Goal: Check status: Check status

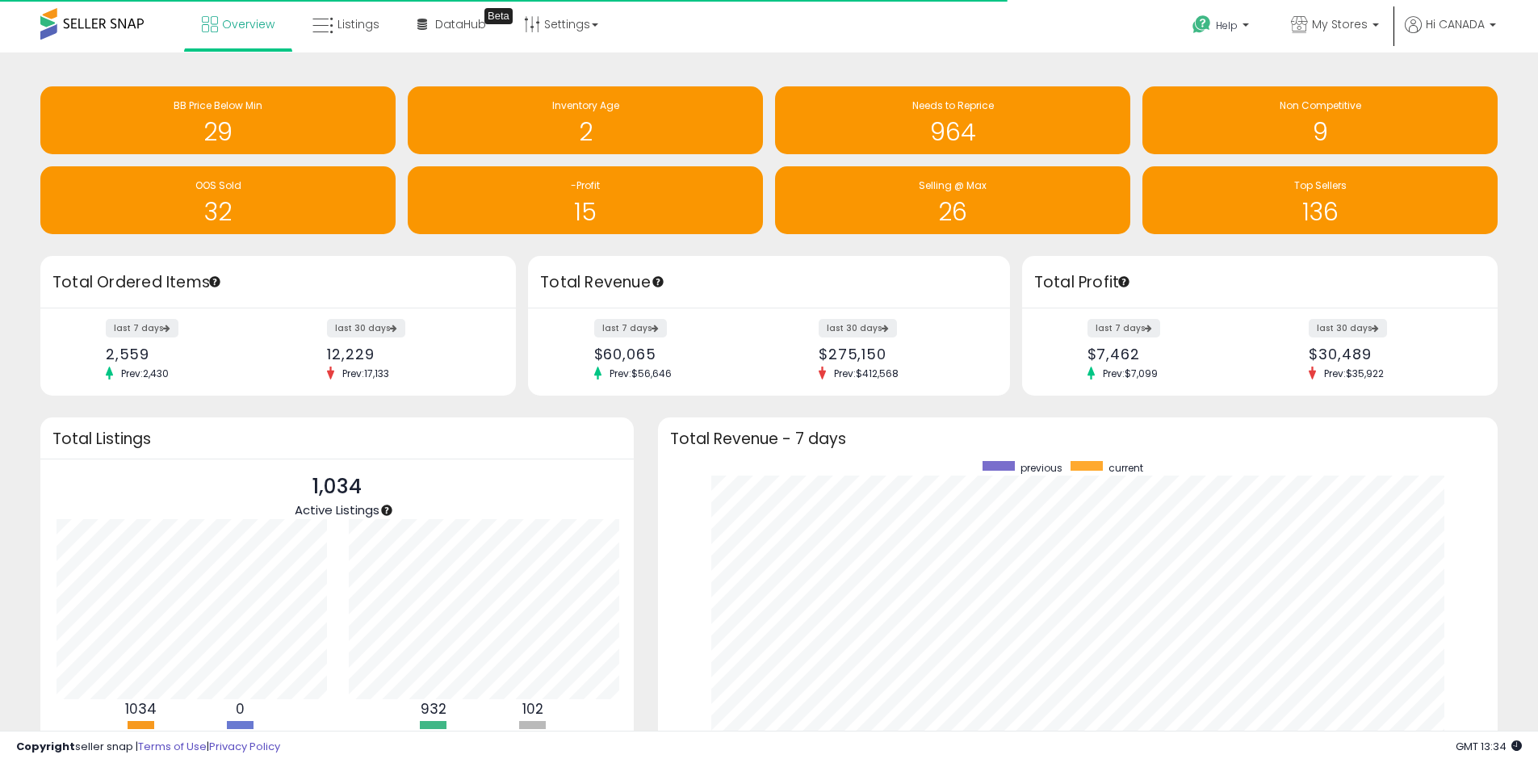
scroll to position [807255, 806752]
click at [1330, 31] on span "My Stores" at bounding box center [1340, 24] width 56 height 16
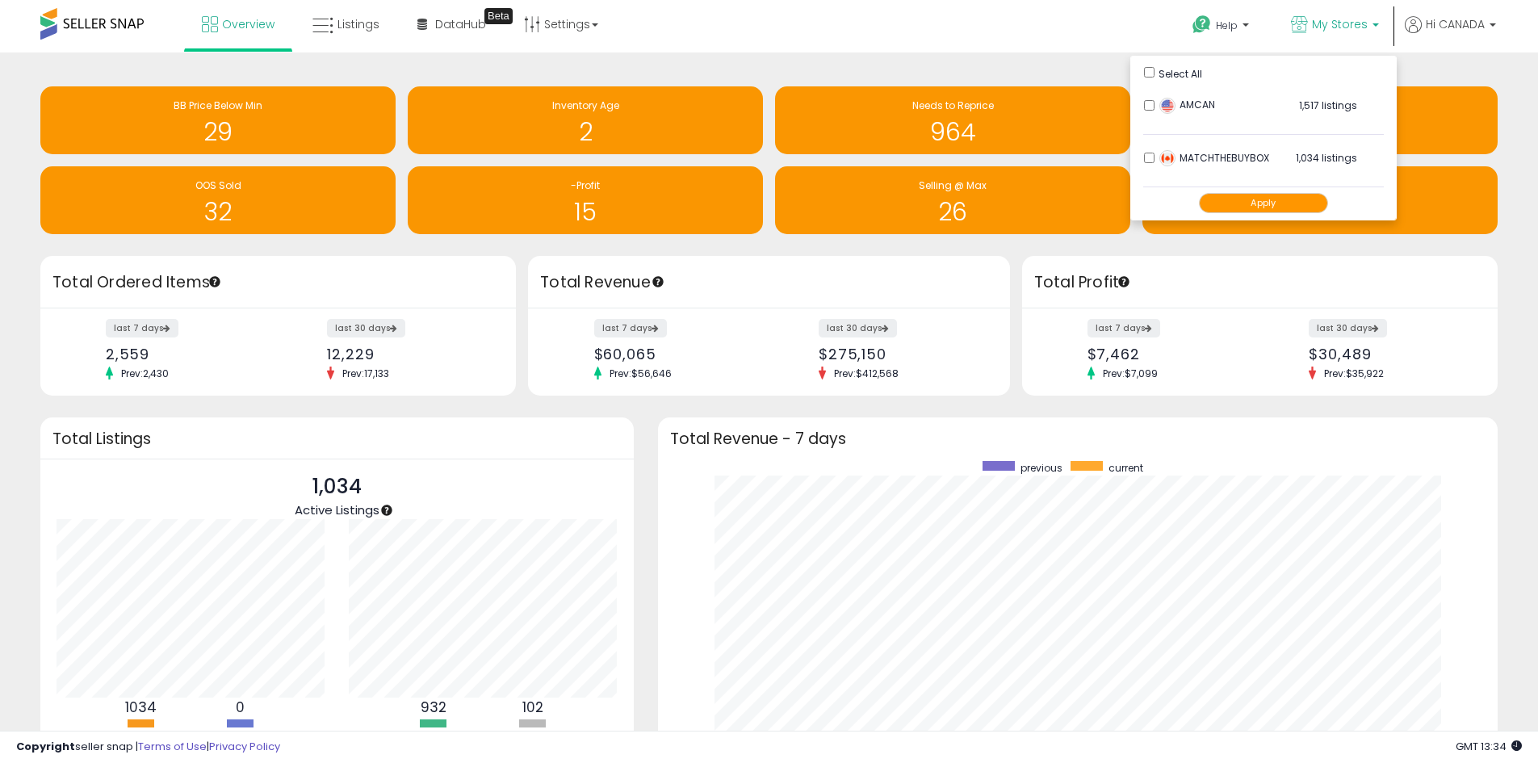
click at [1259, 206] on button "Apply" at bounding box center [1263, 203] width 129 height 20
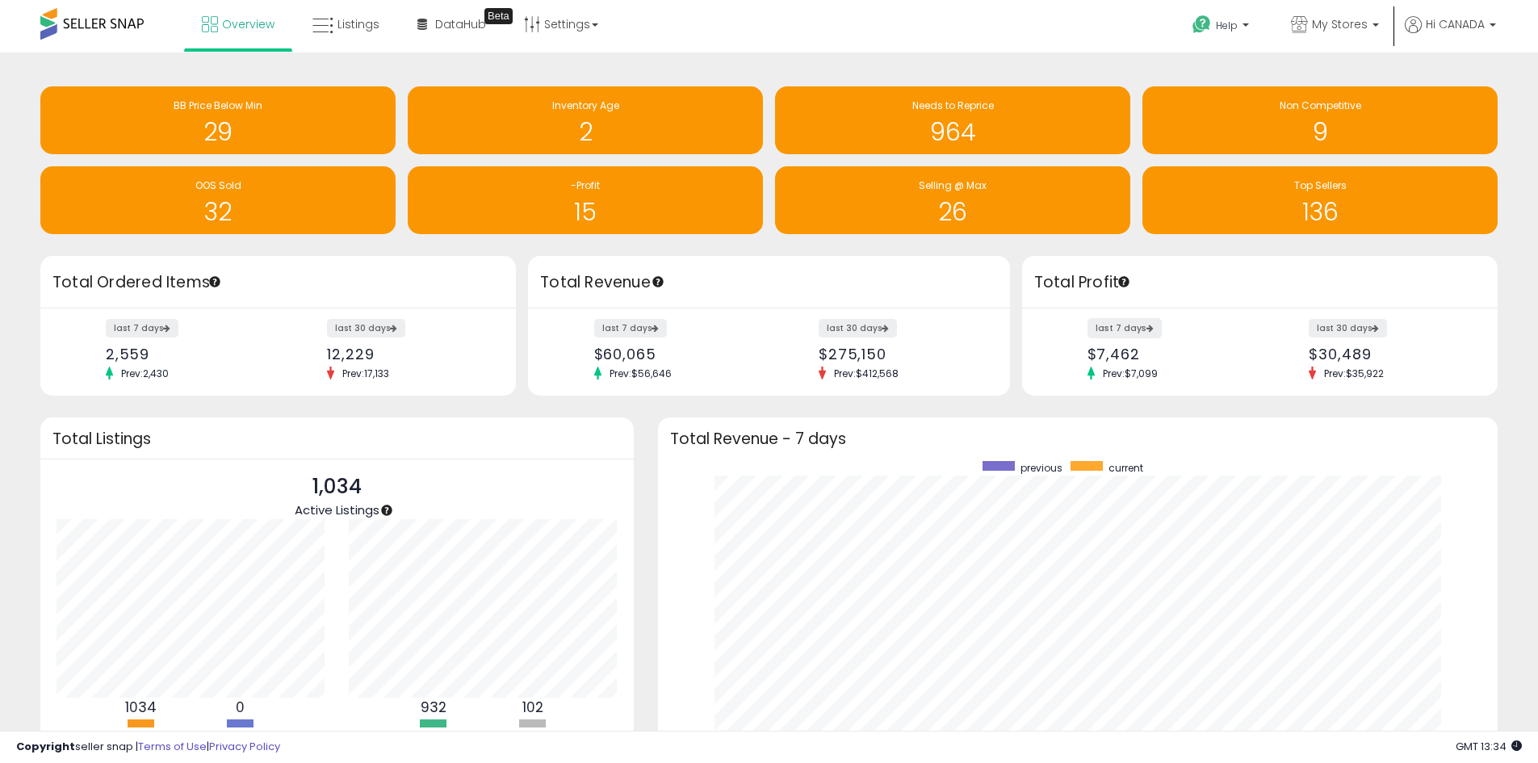
click at [1125, 329] on label "last 7 days" at bounding box center [1125, 328] width 74 height 20
click at [1353, 25] on span "My Stores" at bounding box center [1340, 24] width 56 height 16
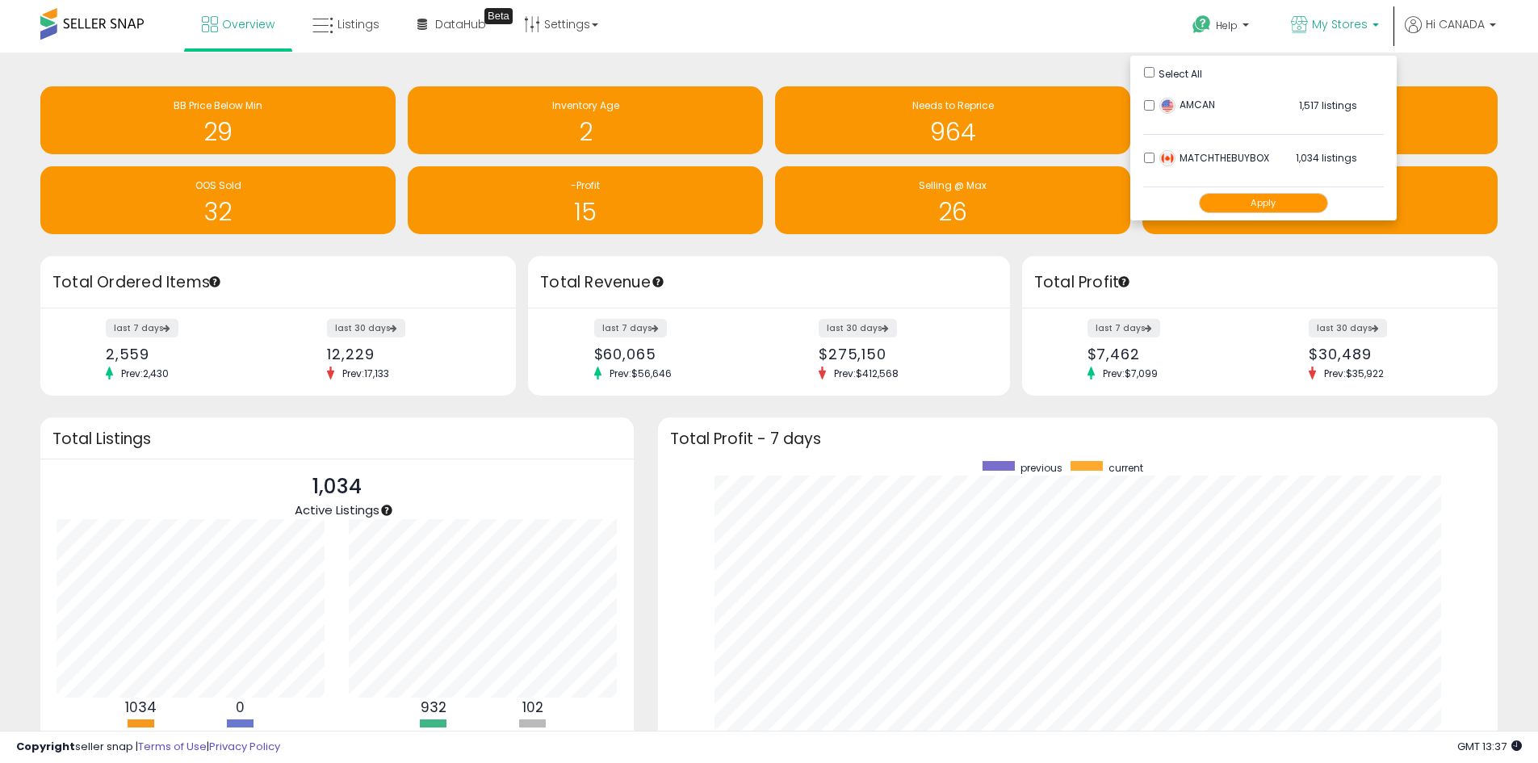
click at [1277, 208] on button "Apply" at bounding box center [1263, 203] width 129 height 20
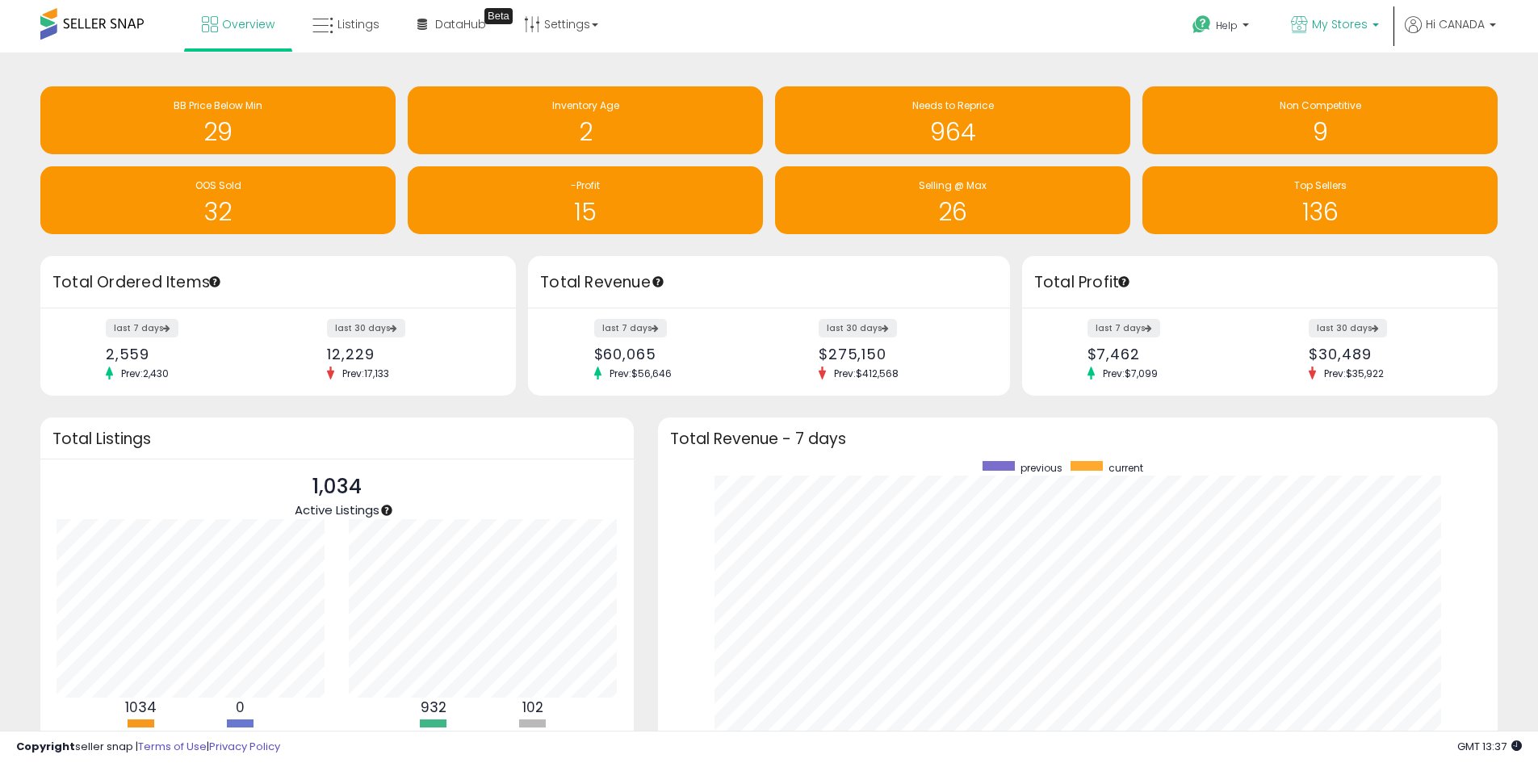
click at [1324, 31] on span "My Stores" at bounding box center [1340, 24] width 56 height 16
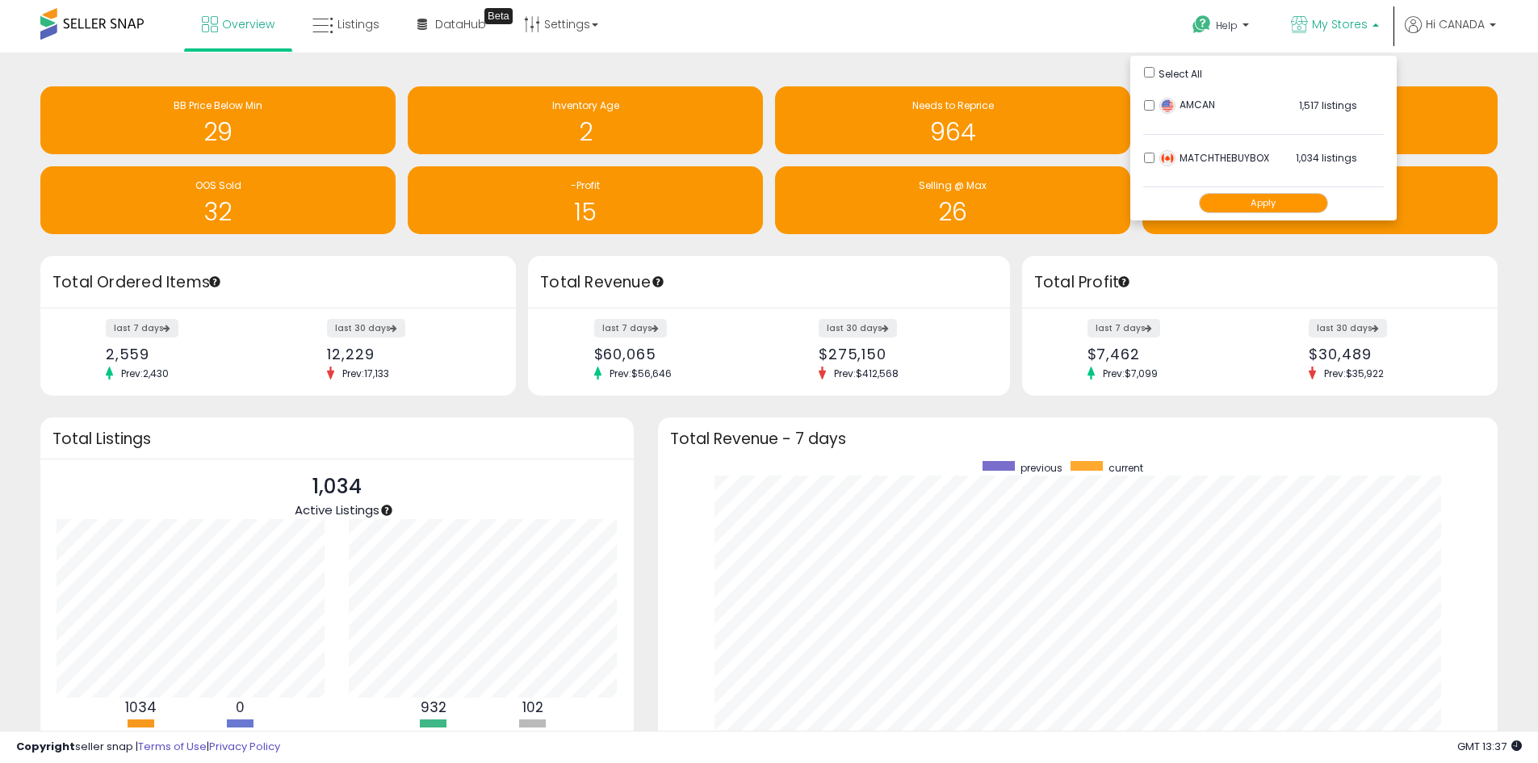
click at [1057, 52] on div "Help Contact Support Search Knowledge Hub Request a Feature My Stores" at bounding box center [1259, 34] width 509 height 69
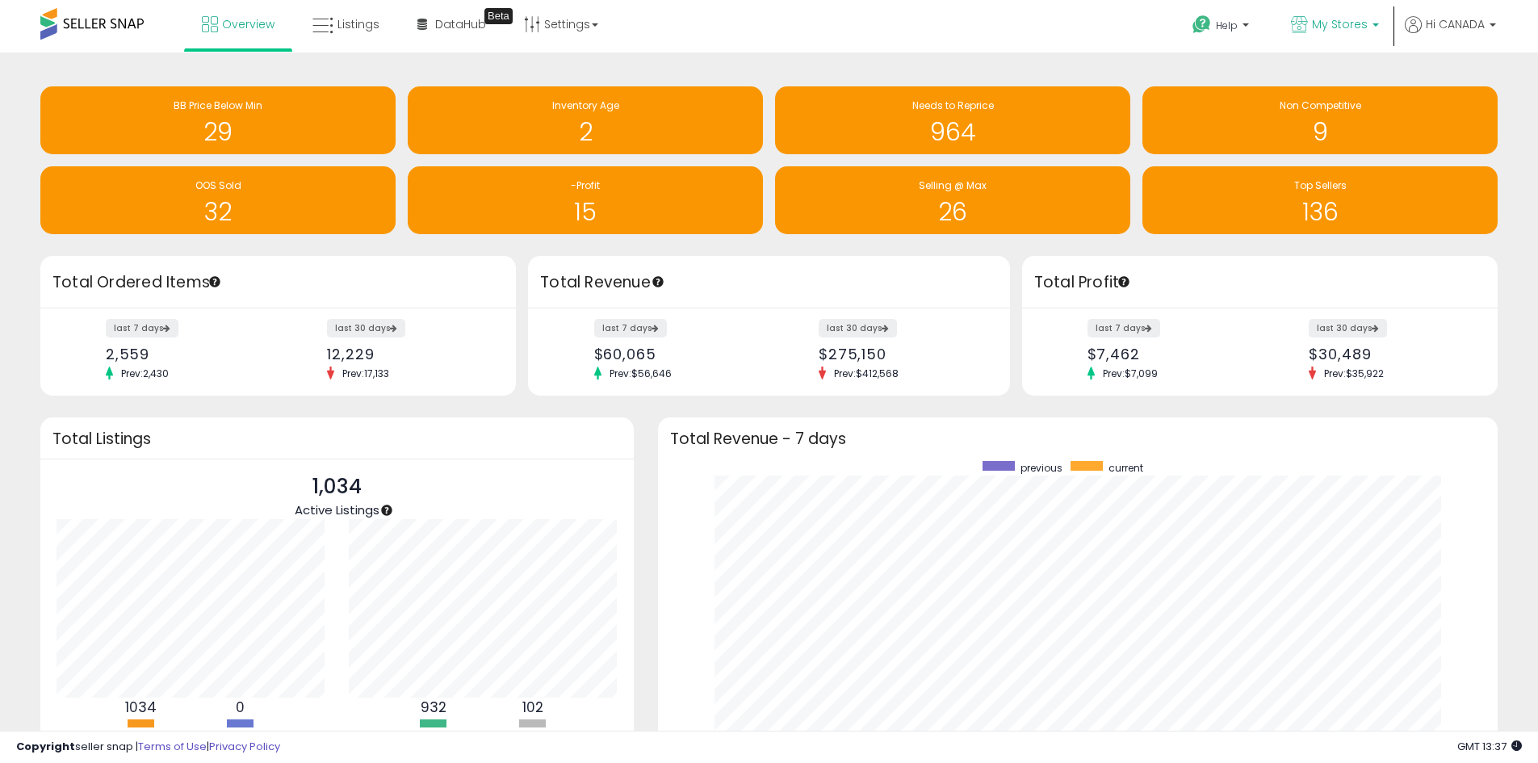
click at [1321, 15] on link "My Stores" at bounding box center [1335, 26] width 112 height 52
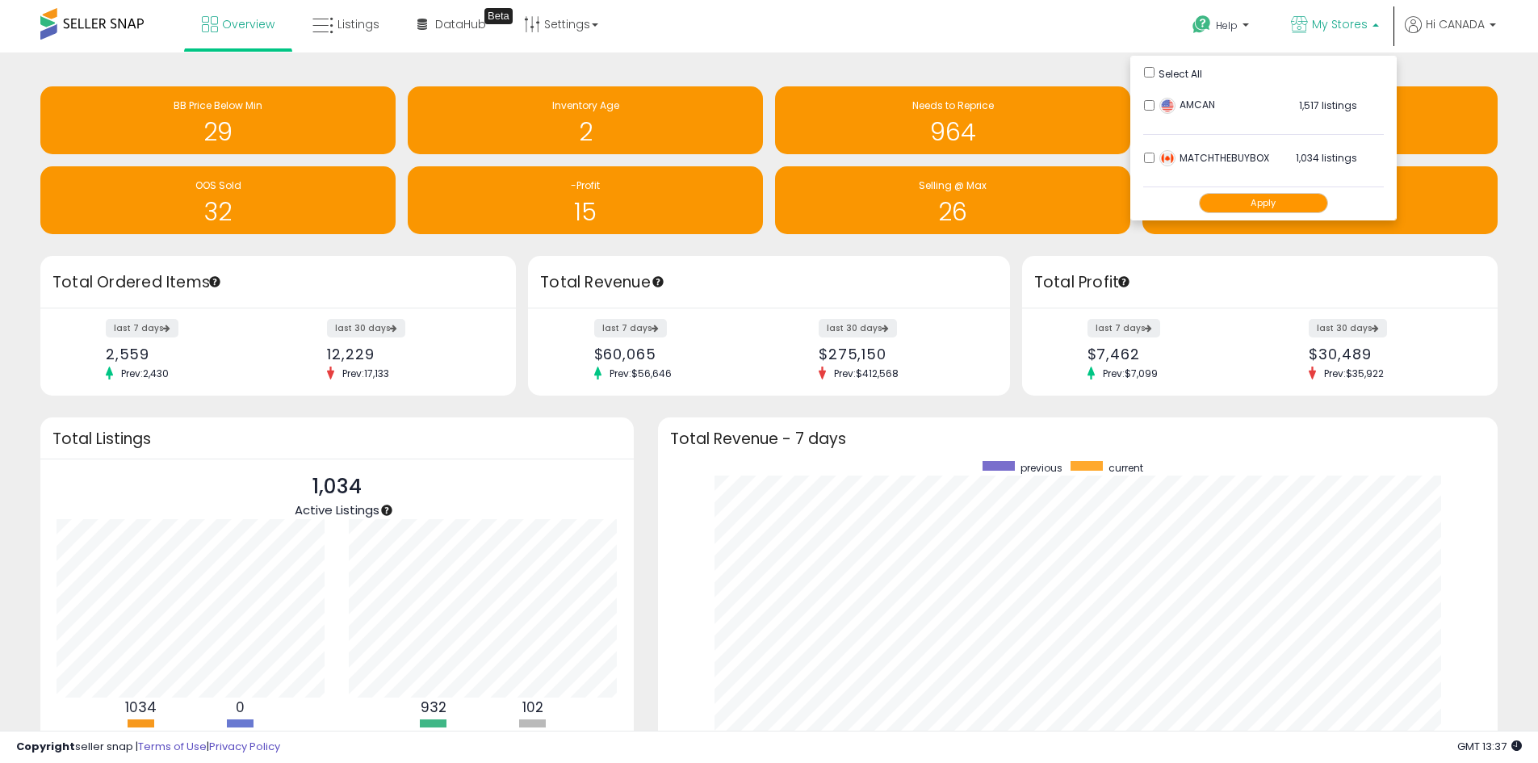
click at [1026, 56] on div "Retrieving insights data.. BB Price Below Min 29 Inventory Age 2 Needs to Repri…" at bounding box center [769, 478] width 1538 height 852
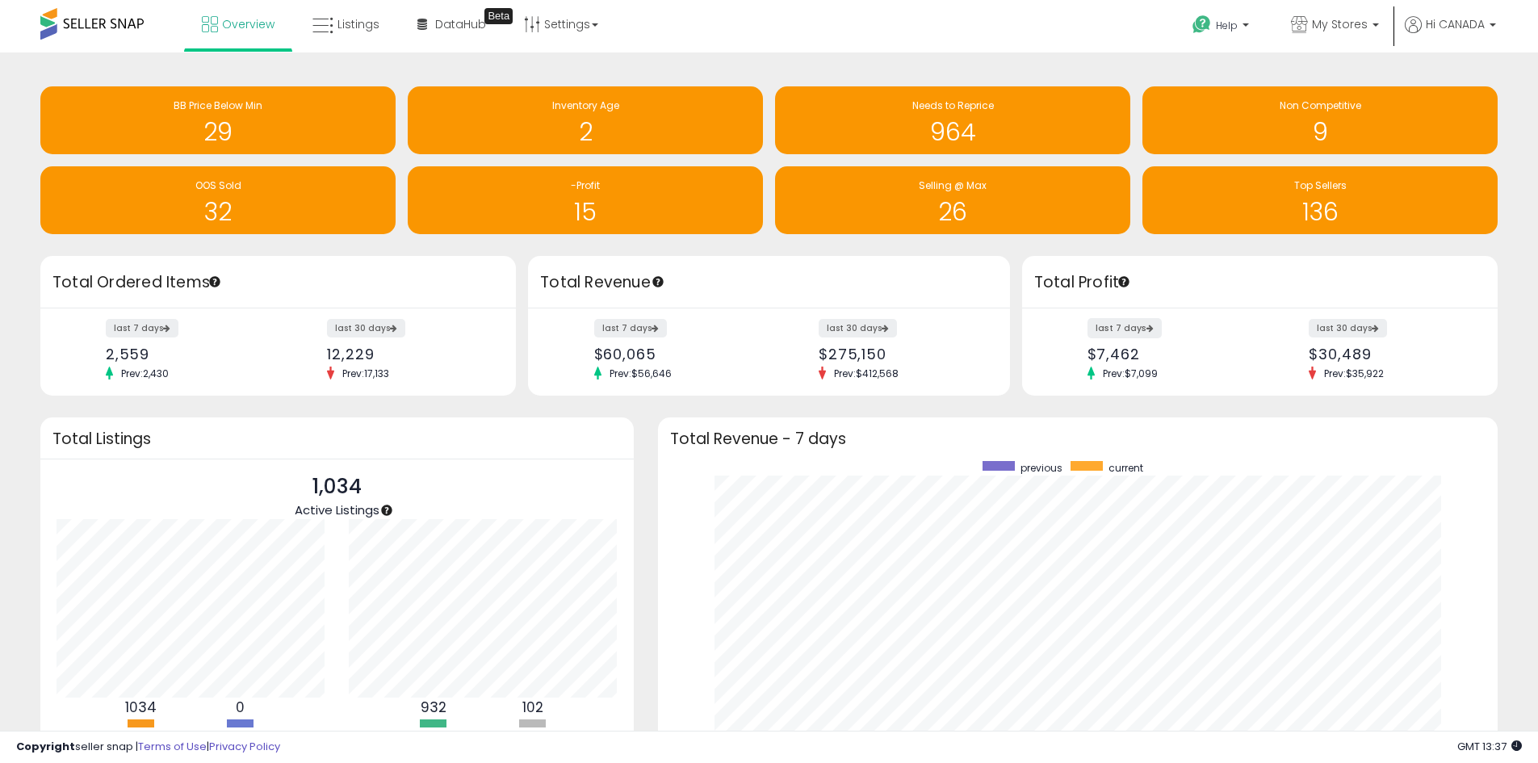
click at [1130, 331] on label "last 7 days" at bounding box center [1125, 328] width 74 height 20
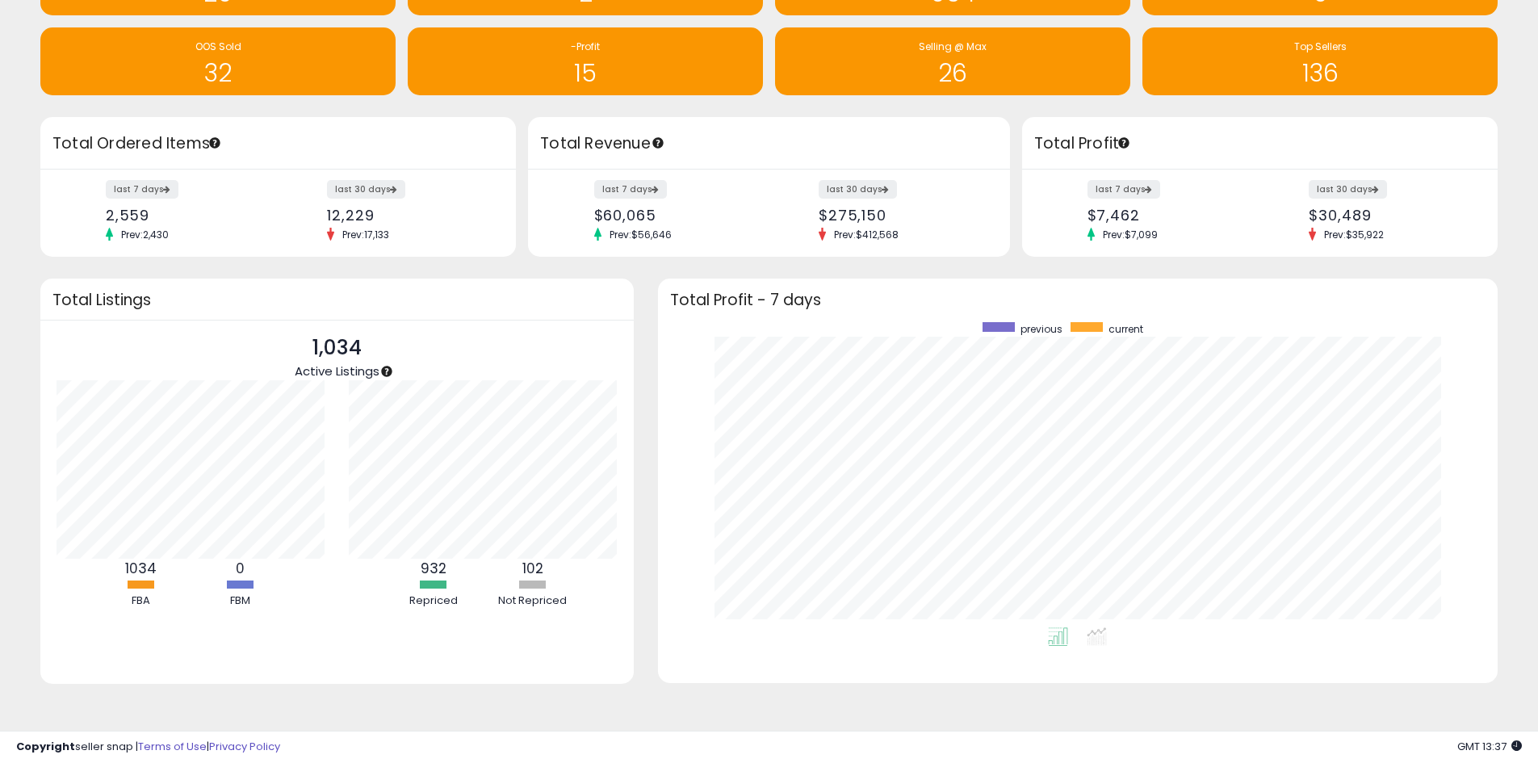
scroll to position [141, 0]
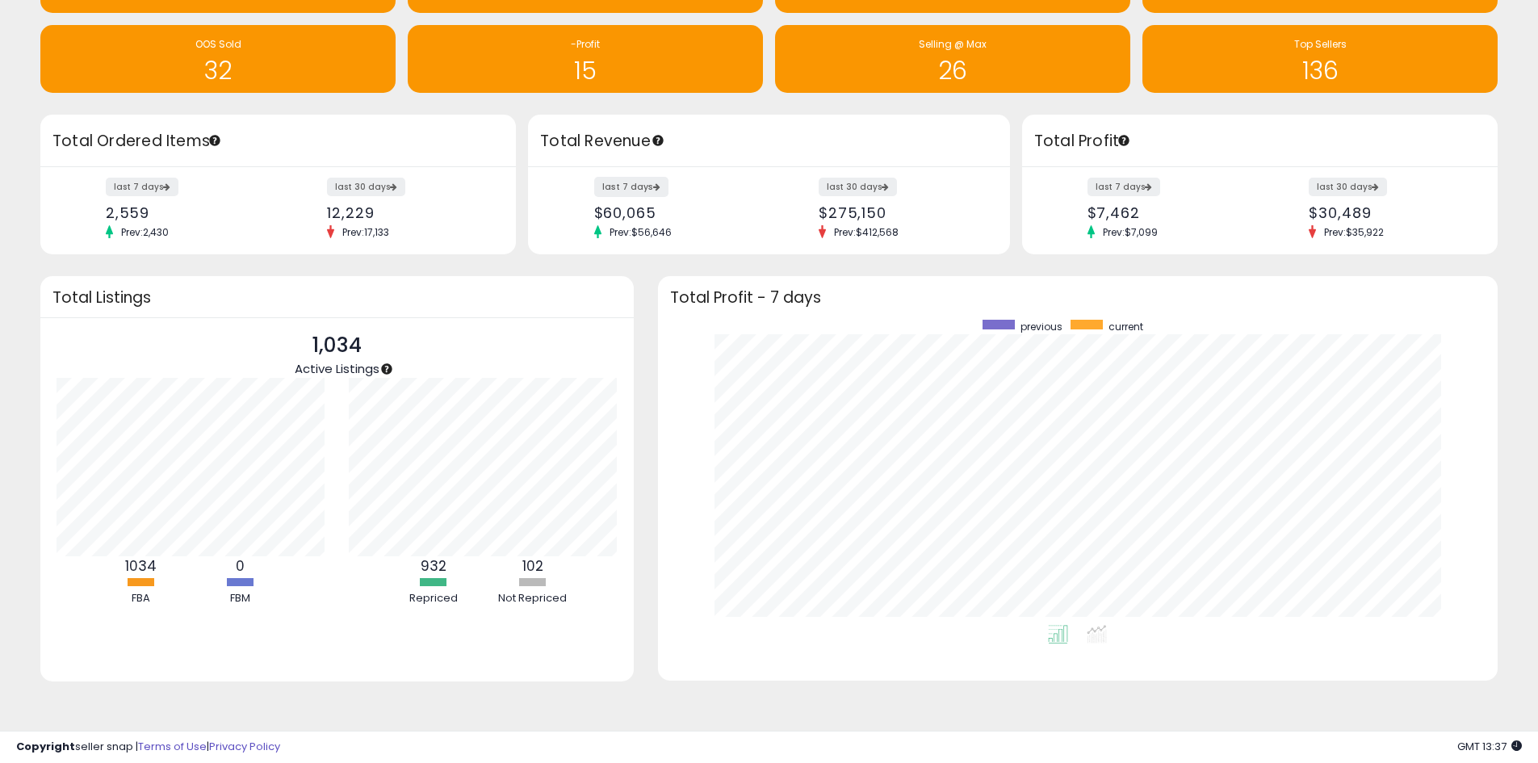
click at [629, 185] on label "last 7 days" at bounding box center [631, 187] width 74 height 20
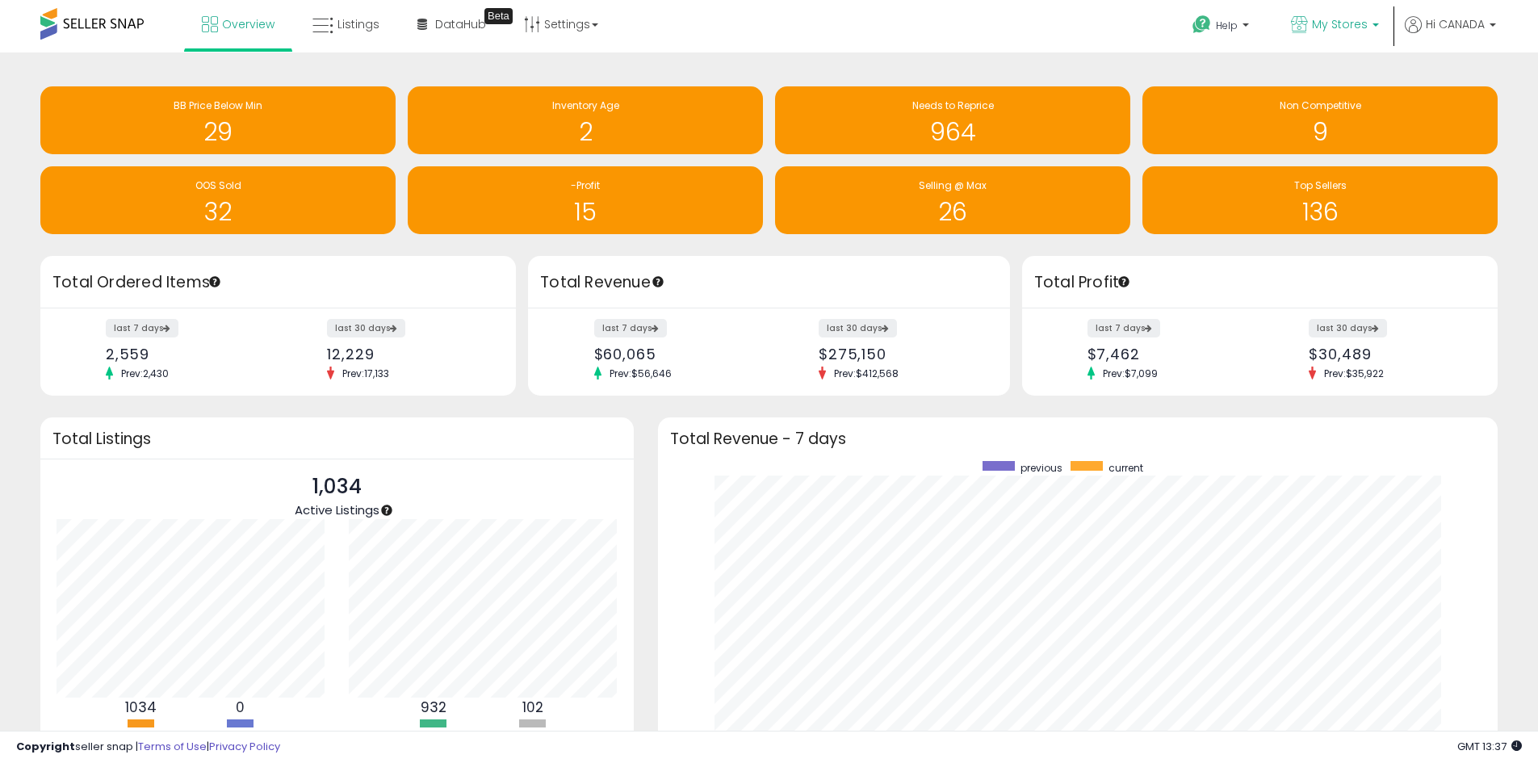
click at [1345, 19] on span "My Stores" at bounding box center [1340, 24] width 56 height 16
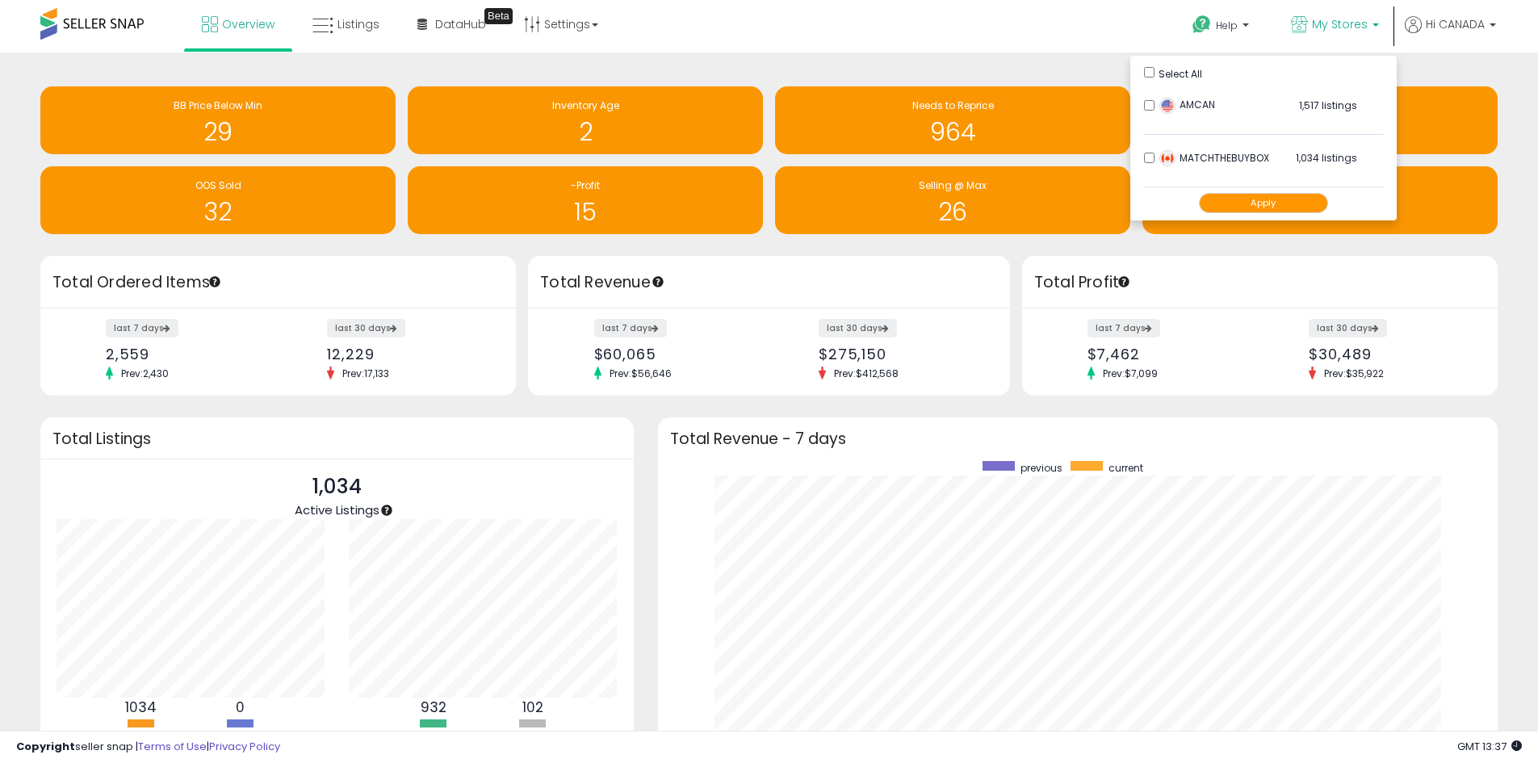
click at [1263, 206] on button "Apply" at bounding box center [1263, 203] width 129 height 20
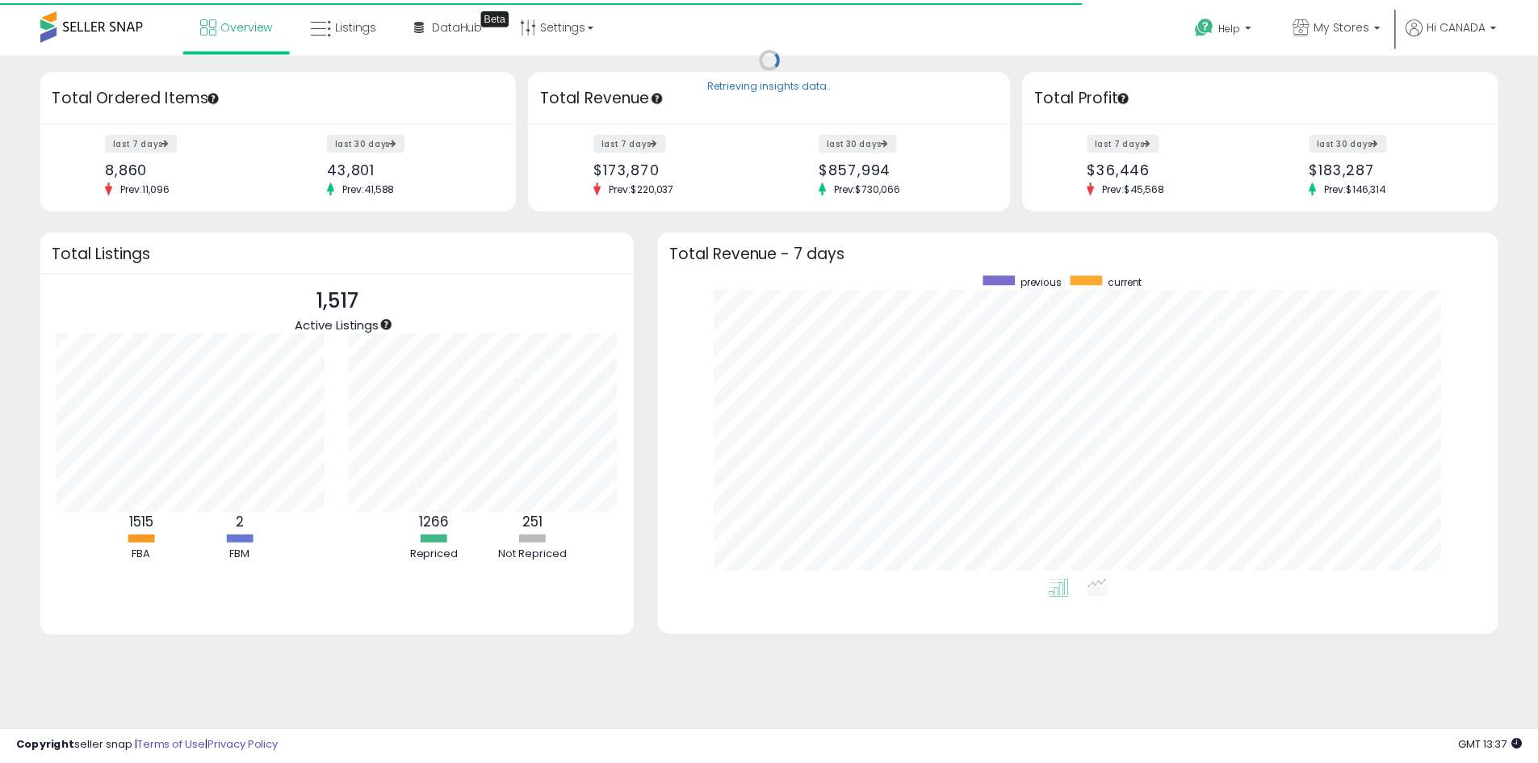
scroll to position [807255, 806752]
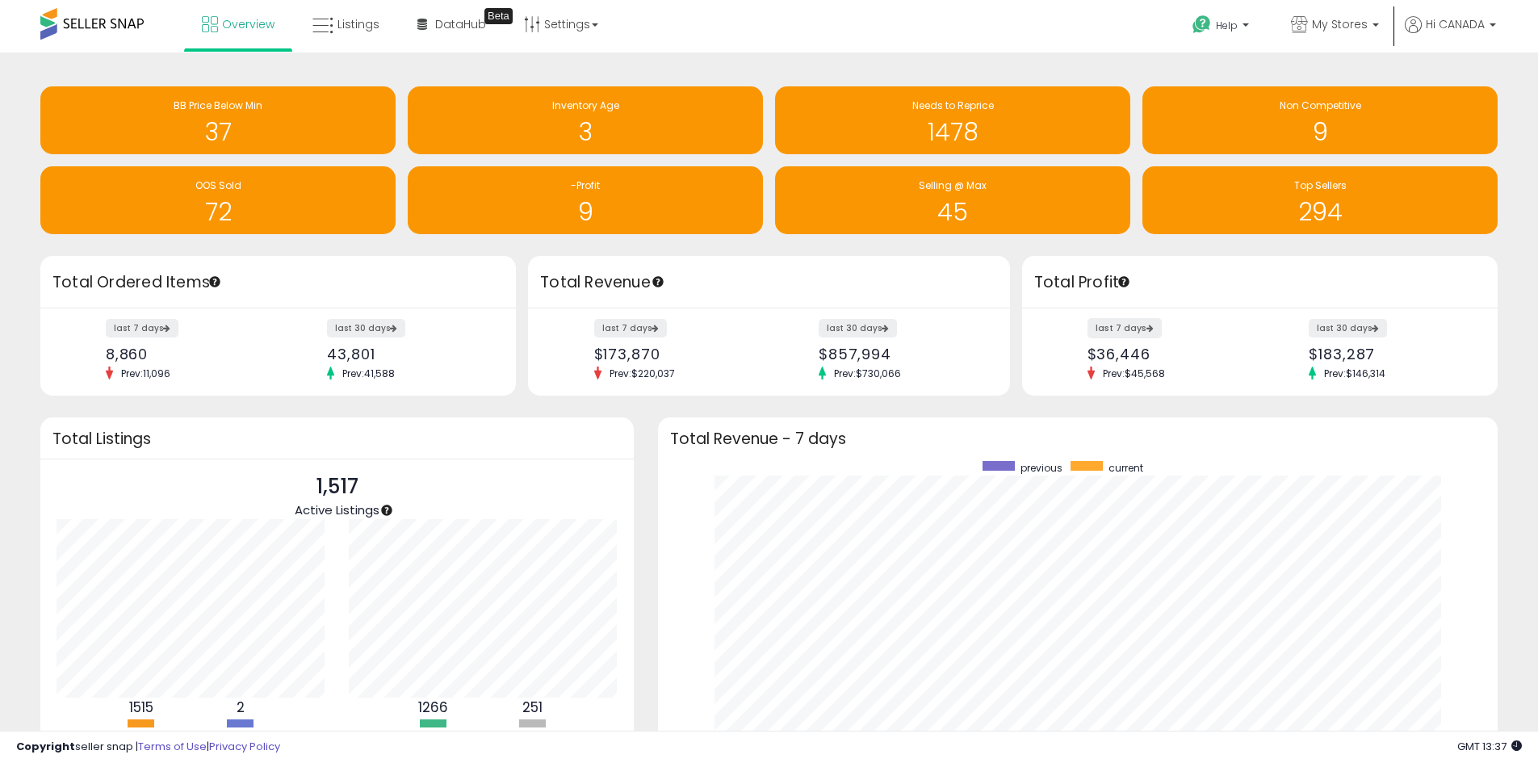
click at [1126, 321] on label "last 7 days" at bounding box center [1125, 328] width 74 height 20
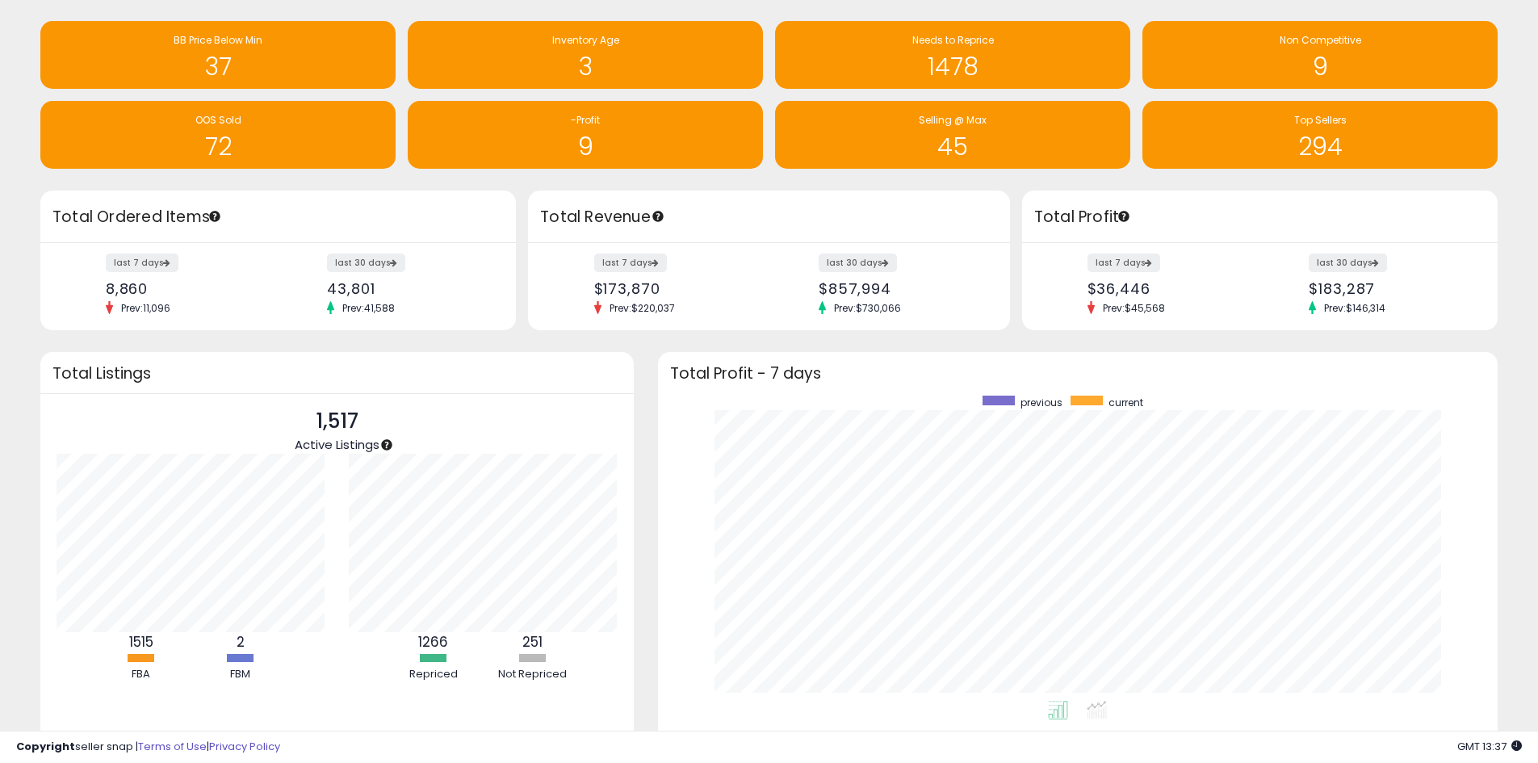
scroll to position [141, 0]
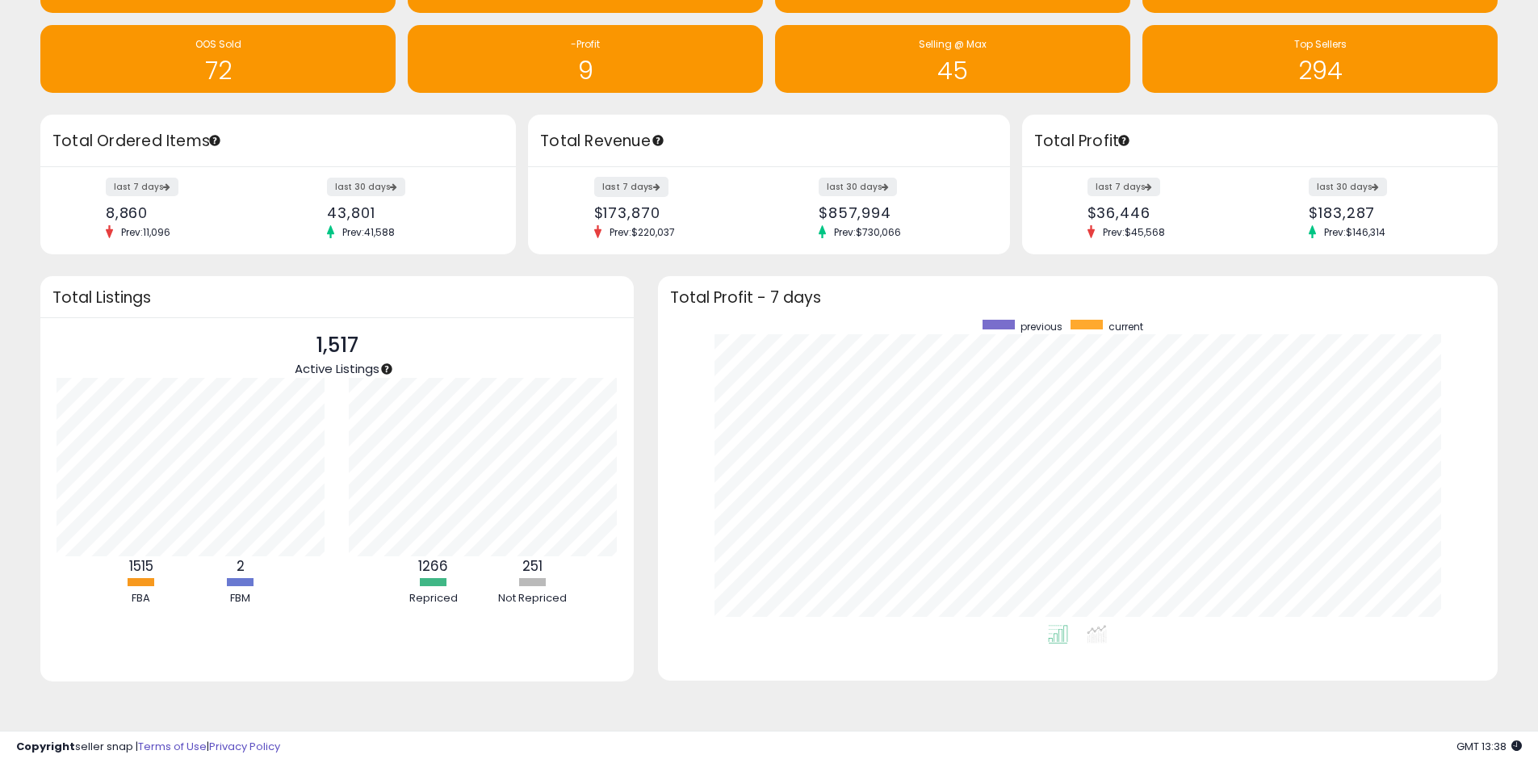
click at [623, 187] on label "last 7 days" at bounding box center [631, 187] width 74 height 20
